Goal: Transaction & Acquisition: Subscribe to service/newsletter

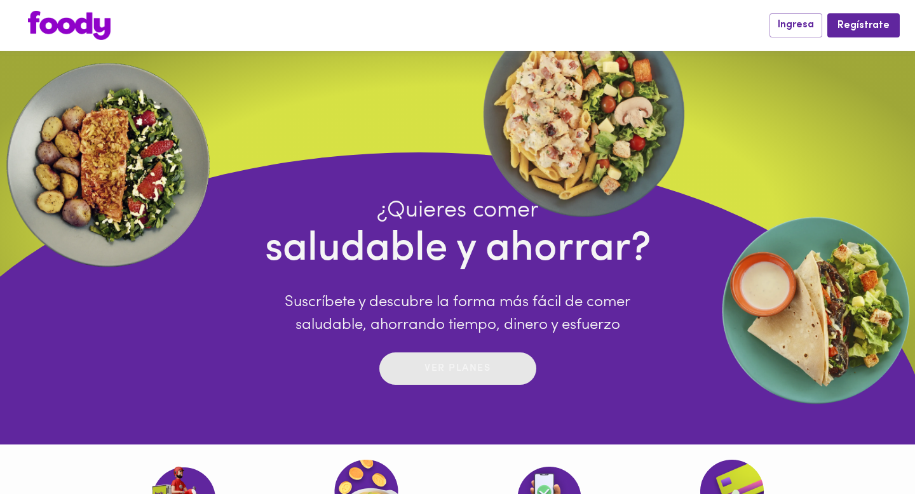
click at [464, 375] on p "Ver planes" at bounding box center [457, 368] width 66 height 15
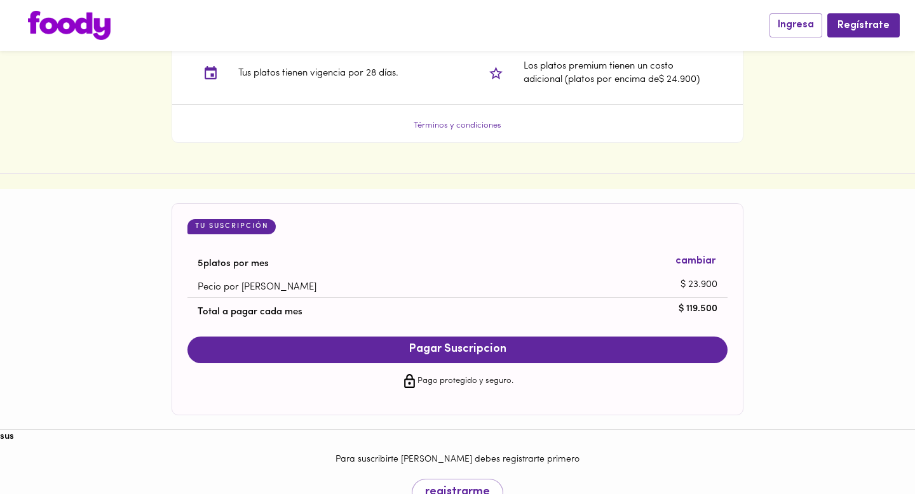
scroll to position [1163, 0]
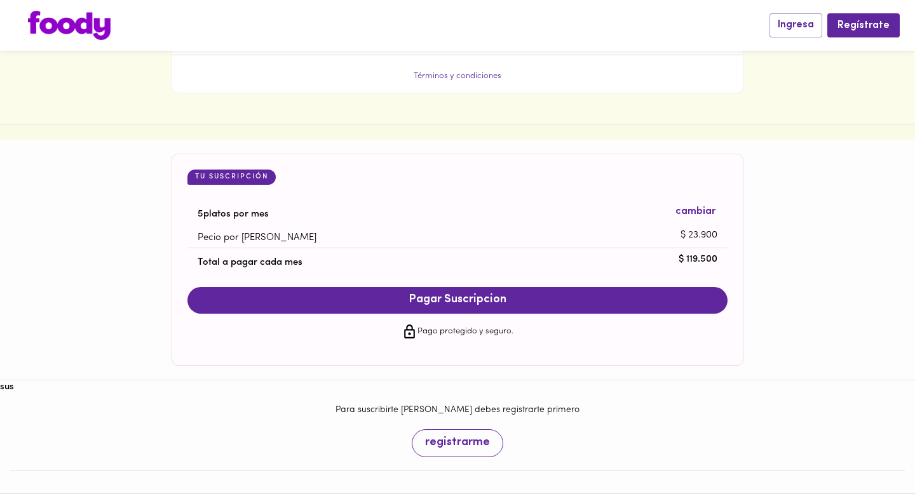
click at [461, 442] on span "registrarme" at bounding box center [457, 443] width 65 height 14
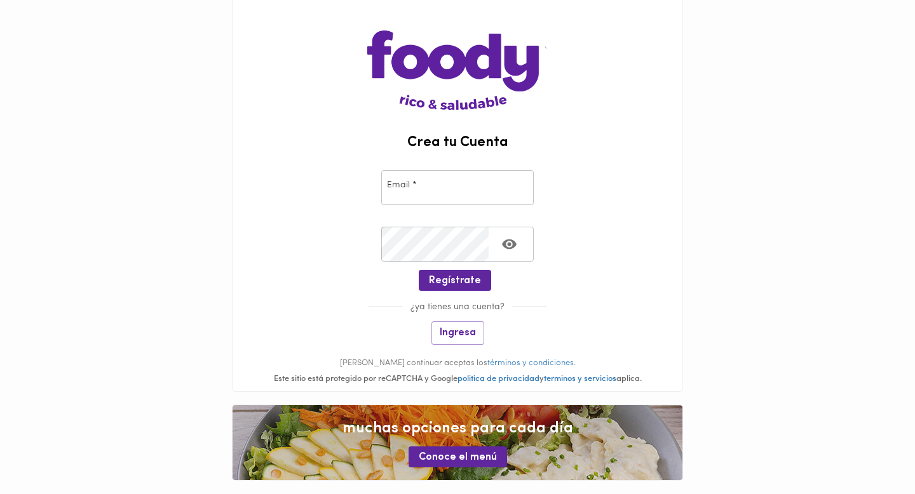
scroll to position [65, 0]
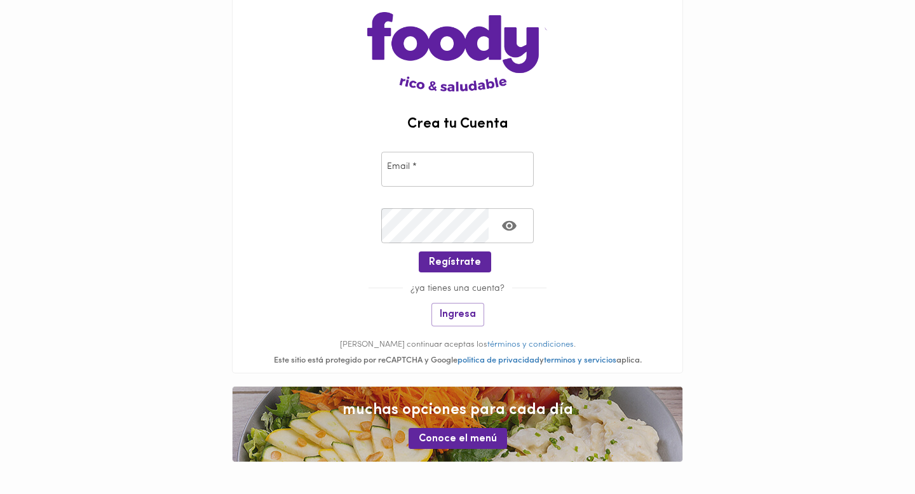
click at [464, 175] on input "email" at bounding box center [457, 169] width 152 height 35
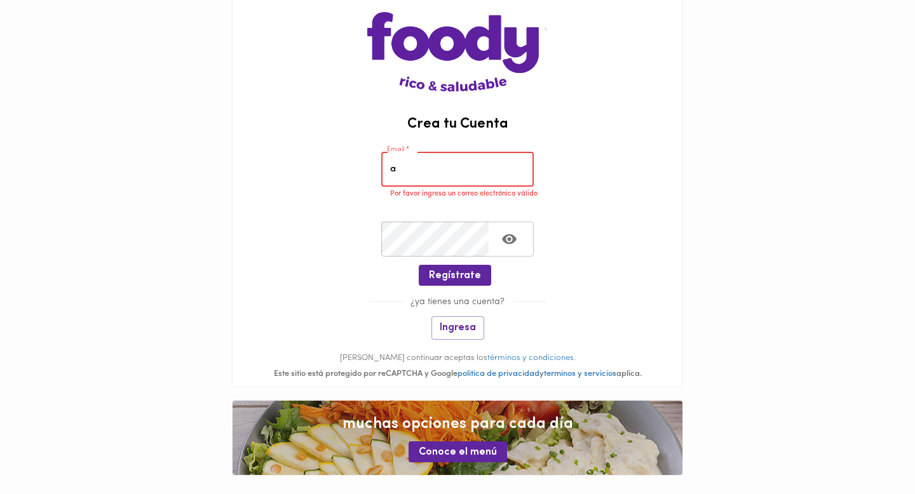
type input "a"
